Goal: Obtain resource: Obtain resource

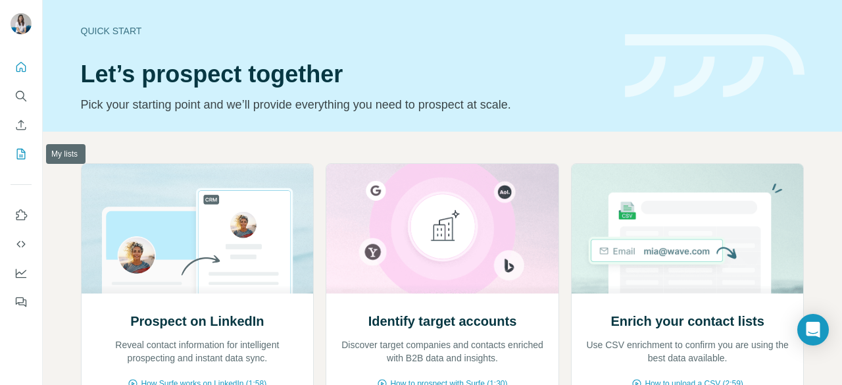
click at [22, 148] on icon "My lists" at bounding box center [20, 153] width 13 height 13
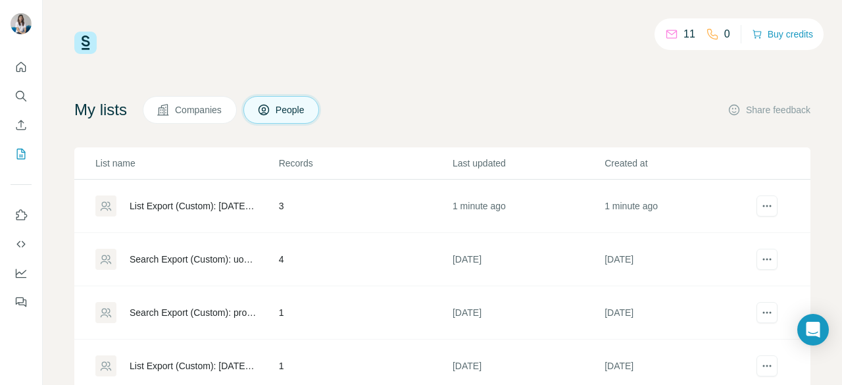
click at [168, 206] on div "List Export (Custom): 19/08/2025 08:40" at bounding box center [193, 205] width 127 height 13
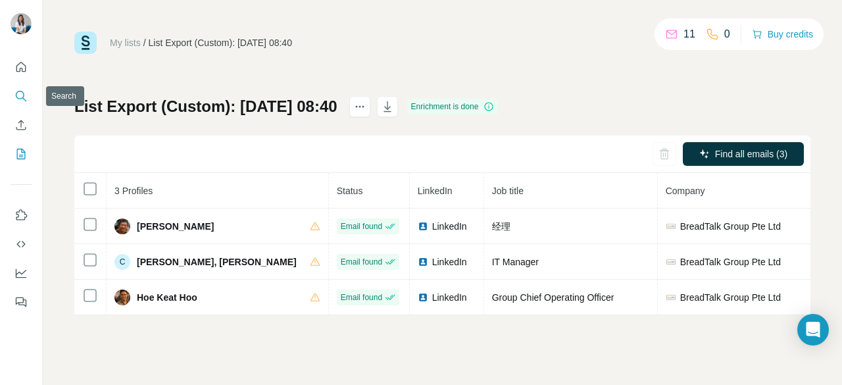
click at [24, 95] on icon "Search" at bounding box center [20, 95] width 13 height 13
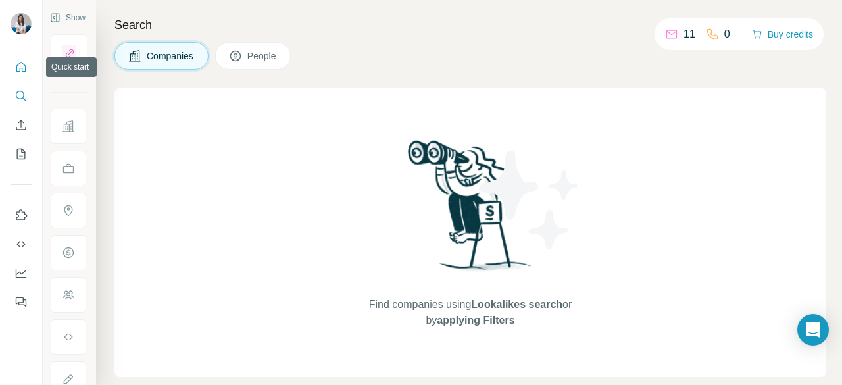
click at [18, 56] on button "Quick start" at bounding box center [21, 67] width 21 height 24
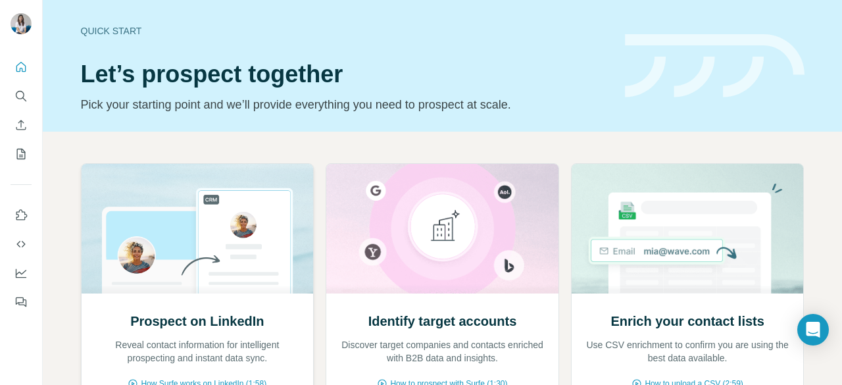
scroll to position [91, 0]
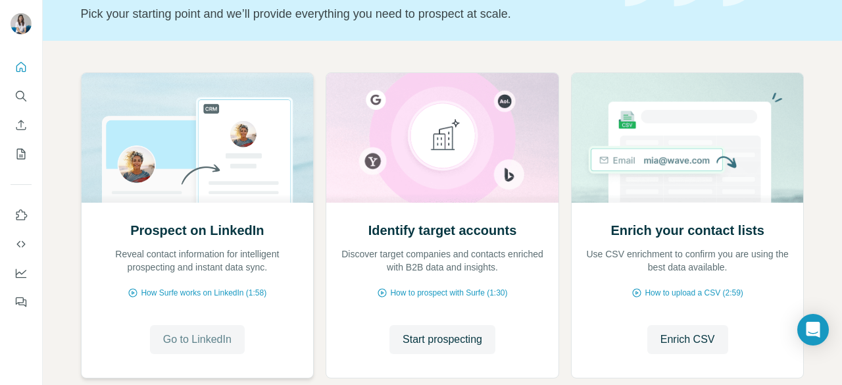
click at [194, 333] on span "Go to LinkedIn" at bounding box center [197, 339] width 68 height 16
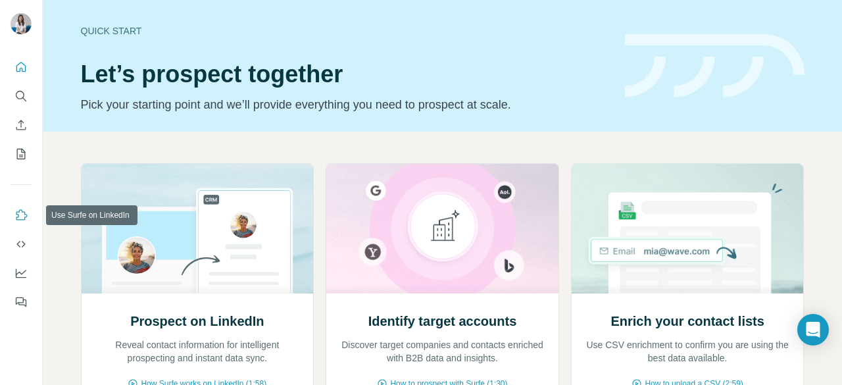
click at [20, 209] on icon "Use Surfe on LinkedIn" at bounding box center [21, 214] width 11 height 11
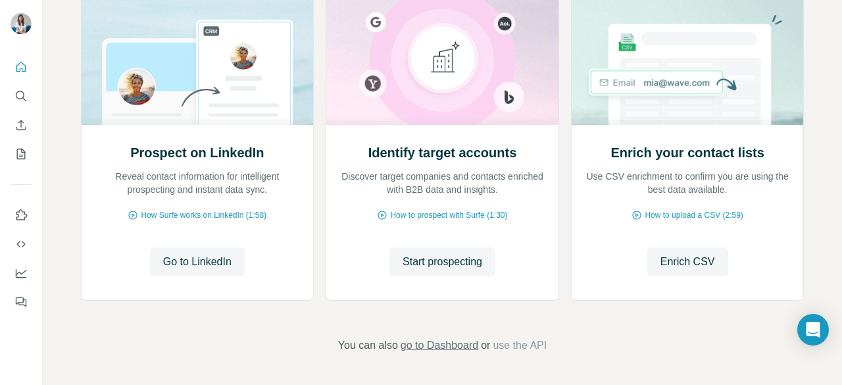
click at [443, 345] on span "go to Dashboard" at bounding box center [439, 345] width 78 height 16
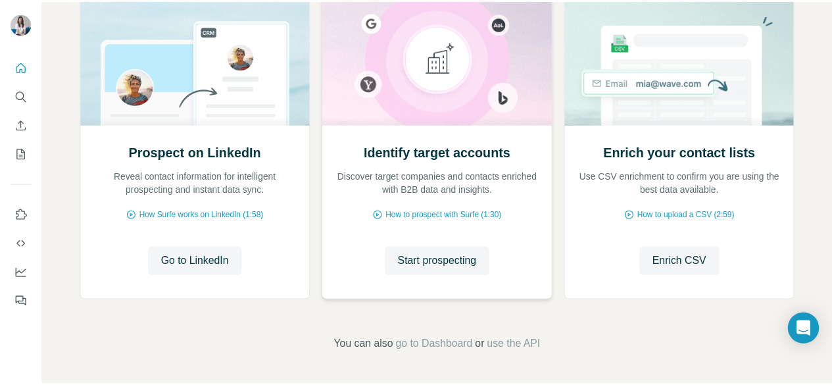
scroll to position [0, 0]
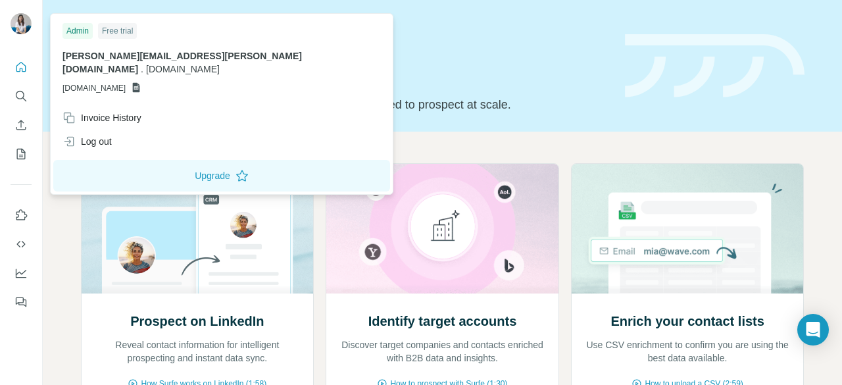
click at [140, 83] on icon at bounding box center [136, 88] width 7 height 10
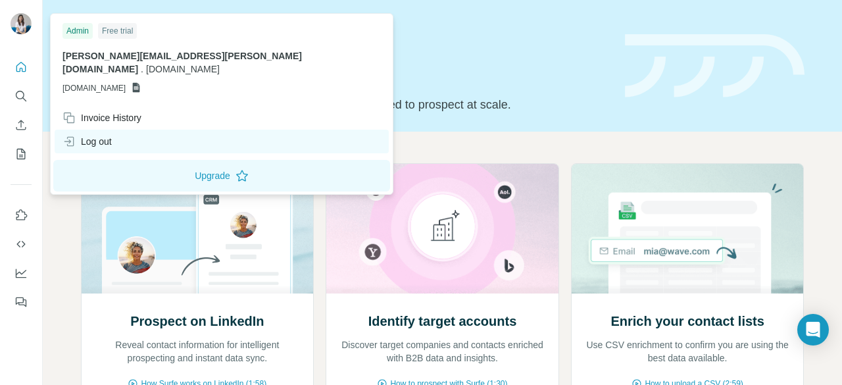
click at [114, 130] on div "Log out" at bounding box center [222, 142] width 334 height 24
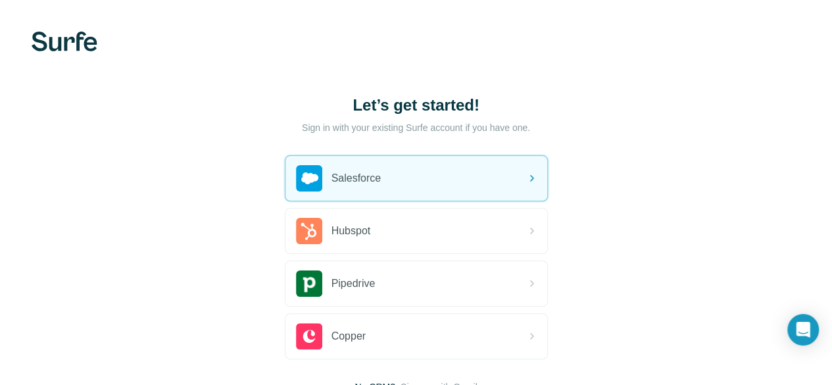
scroll to position [101, 0]
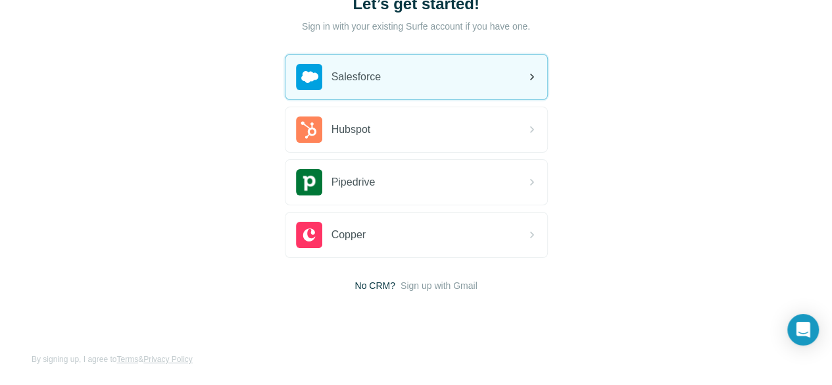
click at [285, 93] on div "Salesforce" at bounding box center [416, 77] width 262 height 45
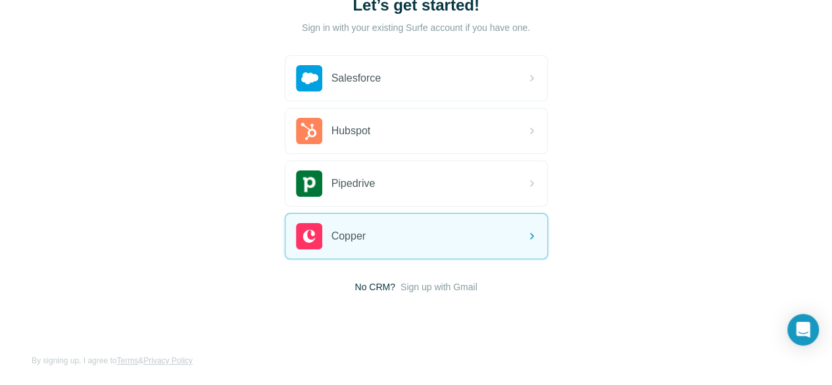
scroll to position [101, 0]
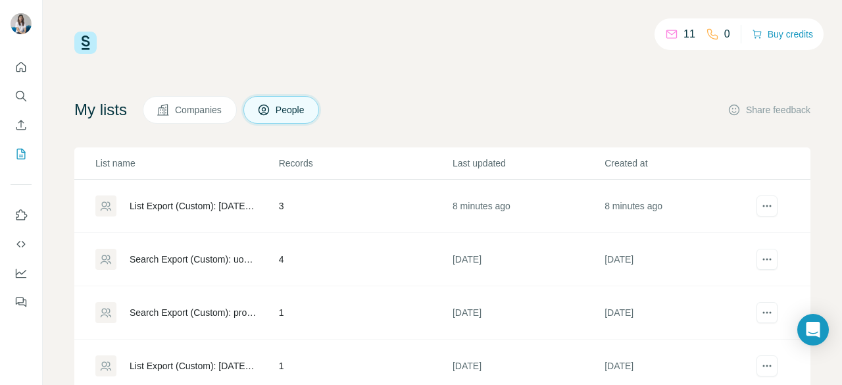
click at [235, 203] on div "List Export (Custom): [DATE] 08:40" at bounding box center [193, 205] width 127 height 13
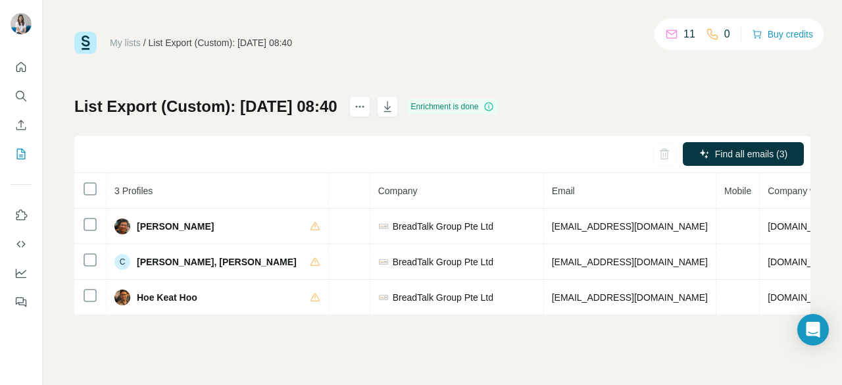
scroll to position [0, 288]
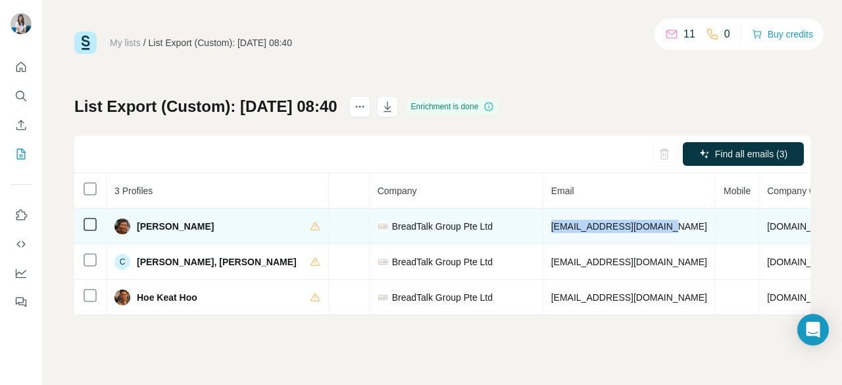
drag, startPoint x: 619, startPoint y: 224, endPoint x: 498, endPoint y: 219, distance: 121.1
click at [543, 219] on td "[EMAIL_ADDRESS][DOMAIN_NAME]" at bounding box center [629, 226] width 172 height 36
copy span "[EMAIL_ADDRESS][DOMAIN_NAME]"
click at [633, 231] on td "[EMAIL_ADDRESS][DOMAIN_NAME]" at bounding box center [629, 226] width 172 height 36
drag, startPoint x: 621, startPoint y: 226, endPoint x: 500, endPoint y: 230, distance: 121.1
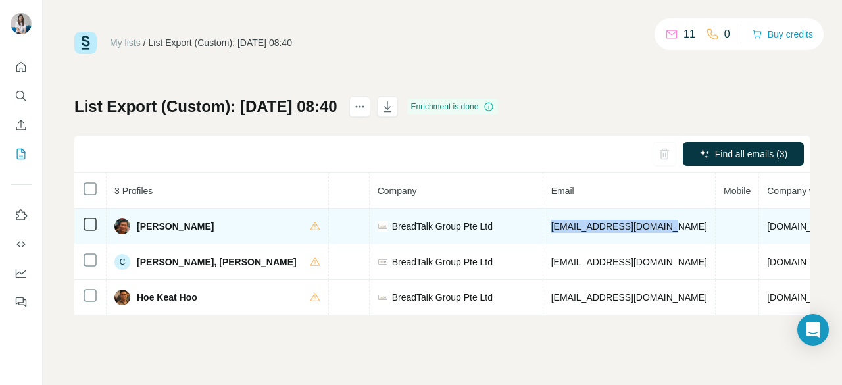
click at [543, 230] on td "[EMAIL_ADDRESS][DOMAIN_NAME]" at bounding box center [629, 226] width 172 height 36
copy span "[EMAIL_ADDRESS][DOMAIN_NAME]"
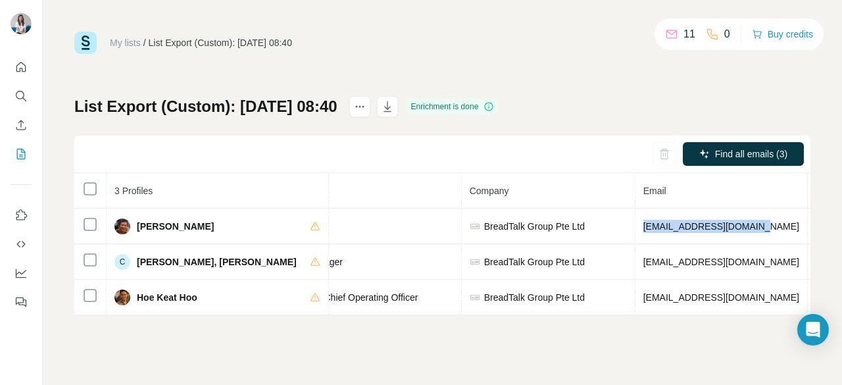
scroll to position [0, 199]
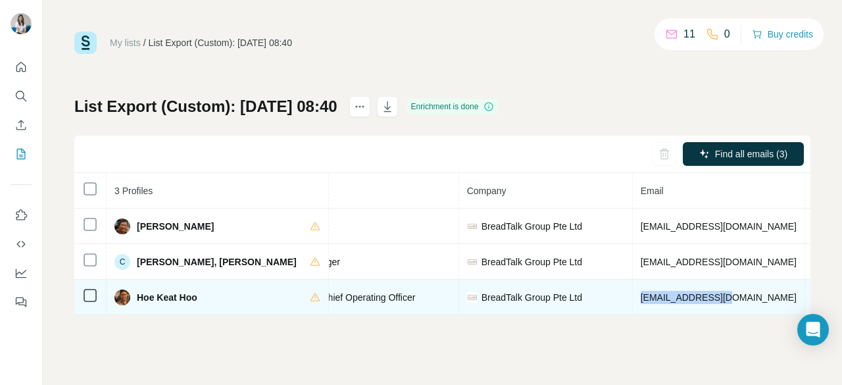
drag, startPoint x: 588, startPoint y: 297, endPoint x: 692, endPoint y: 290, distance: 104.1
click at [692, 290] on td "[EMAIL_ADDRESS][DOMAIN_NAME]" at bounding box center [719, 297] width 172 height 36
copy span "[EMAIL_ADDRESS][DOMAIN_NAME]"
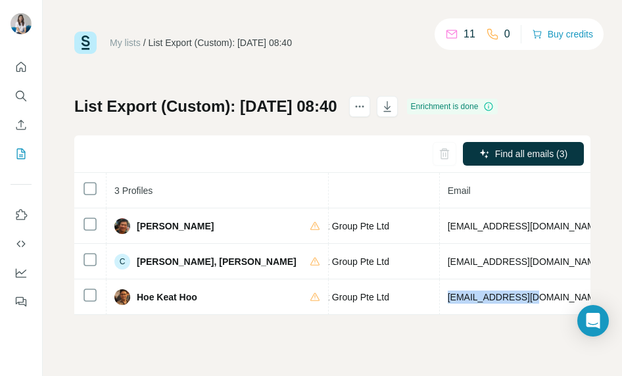
scroll to position [0, 413]
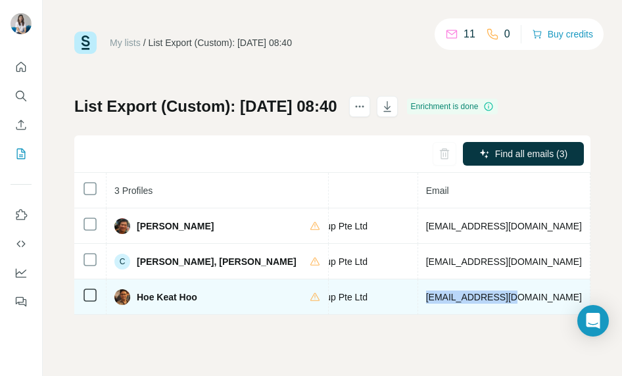
click at [471, 300] on td "[EMAIL_ADDRESS][DOMAIN_NAME]" at bounding box center [504, 297] width 172 height 36
drag, startPoint x: 468, startPoint y: 298, endPoint x: 372, endPoint y: 296, distance: 96.0
click at [418, 296] on td "[EMAIL_ADDRESS][DOMAIN_NAME]" at bounding box center [504, 297] width 172 height 36
copy span "[EMAIL_ADDRESS][DOMAIN_NAME]"
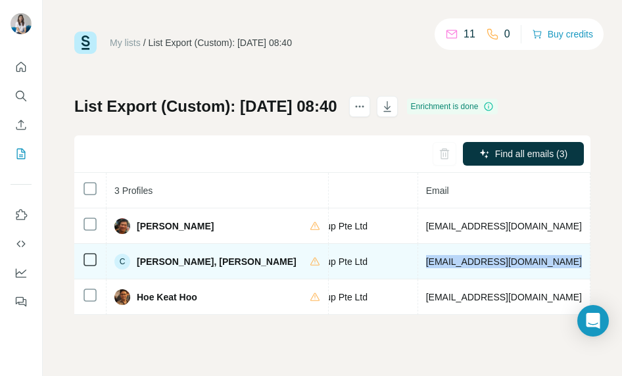
drag, startPoint x: 373, startPoint y: 260, endPoint x: 509, endPoint y: 261, distance: 135.4
click at [509, 261] on span "[EMAIL_ADDRESS][DOMAIN_NAME]" at bounding box center [504, 261] width 156 height 11
copy span "[EMAIL_ADDRESS][DOMAIN_NAME]"
